Goal: Task Accomplishment & Management: Use online tool/utility

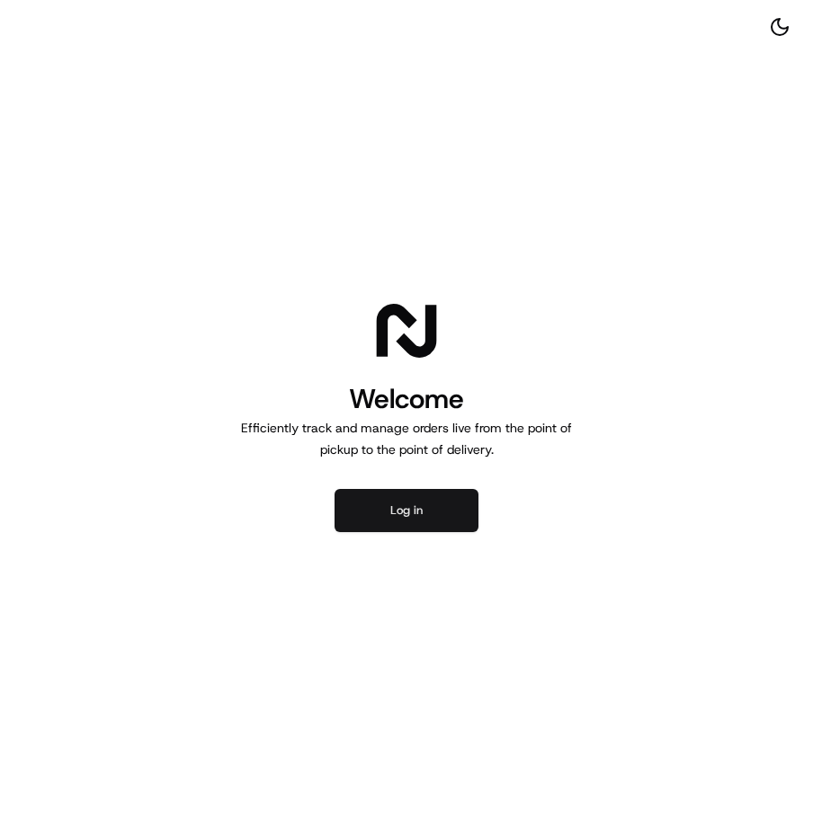
click at [377, 520] on button "Log in" at bounding box center [407, 510] width 144 height 43
